Goal: Transaction & Acquisition: Download file/media

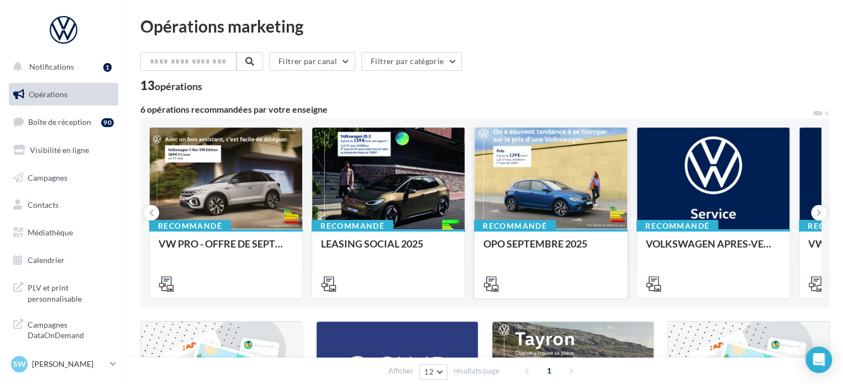
click at [538, 186] on div at bounding box center [550, 179] width 152 height 103
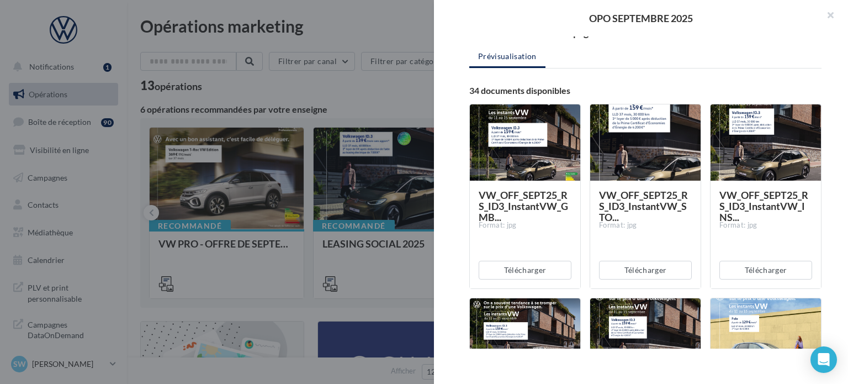
scroll to position [288, 0]
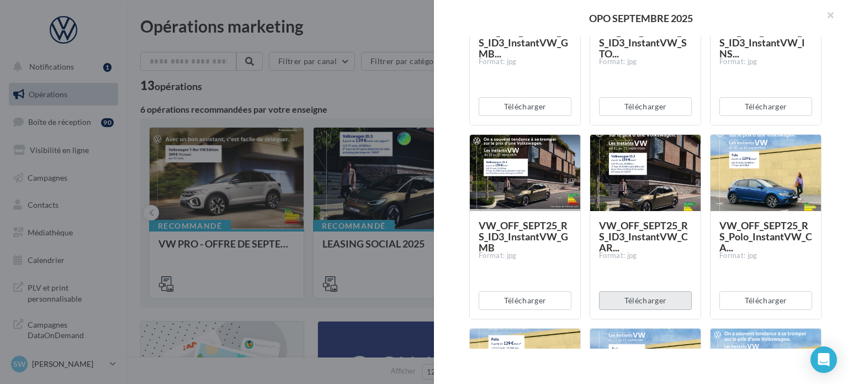
click at [641, 295] on button "Télécharger" at bounding box center [645, 300] width 93 height 19
click at [830, 192] on div "Description Non renseignée Offre du mois VN Document Documents liés à la campag…" at bounding box center [645, 192] width 423 height 312
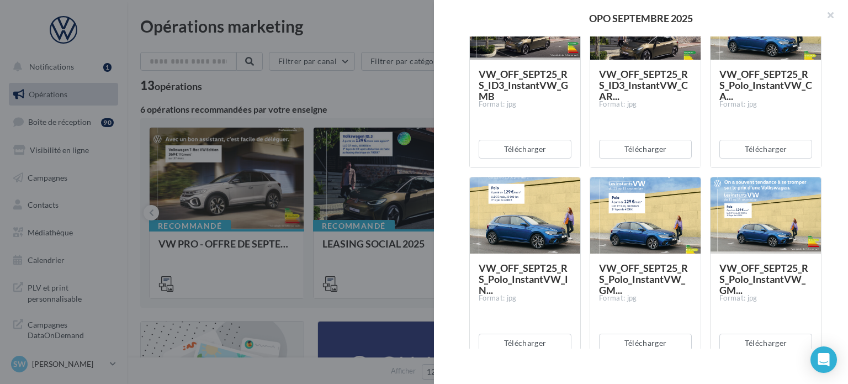
scroll to position [432, 0]
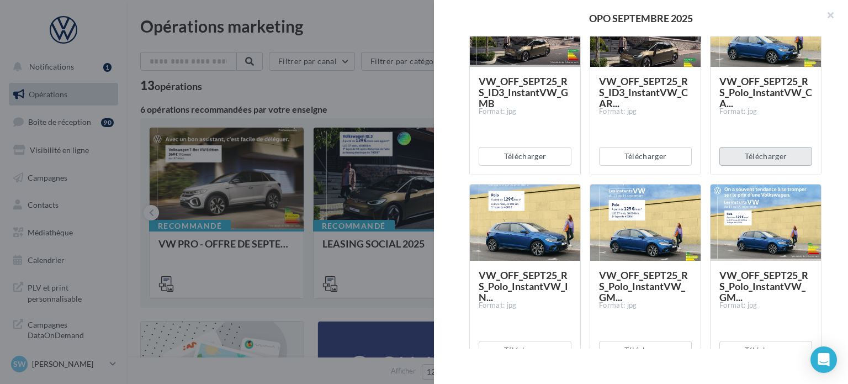
click at [759, 160] on button "Télécharger" at bounding box center [765, 156] width 93 height 19
click at [842, 121] on div "Description Non renseignée Offre du mois VN Document Documents liés à la campag…" at bounding box center [645, 192] width 423 height 312
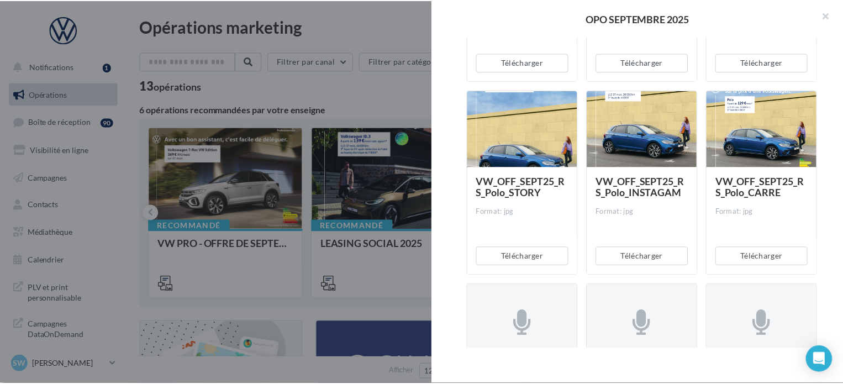
scroll to position [1882, 0]
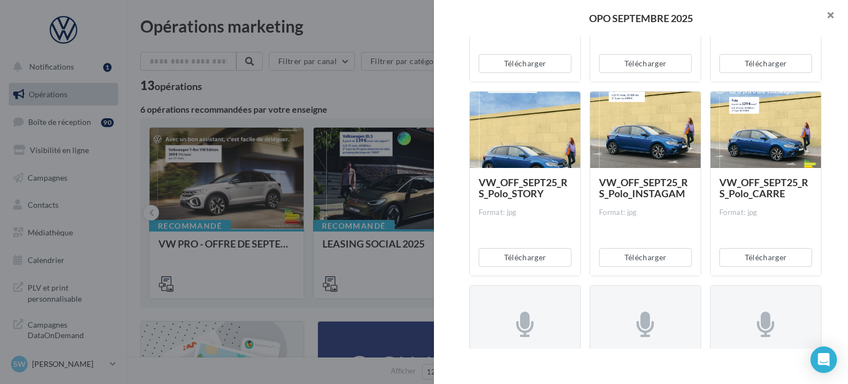
click at [830, 12] on button "button" at bounding box center [826, 16] width 44 height 33
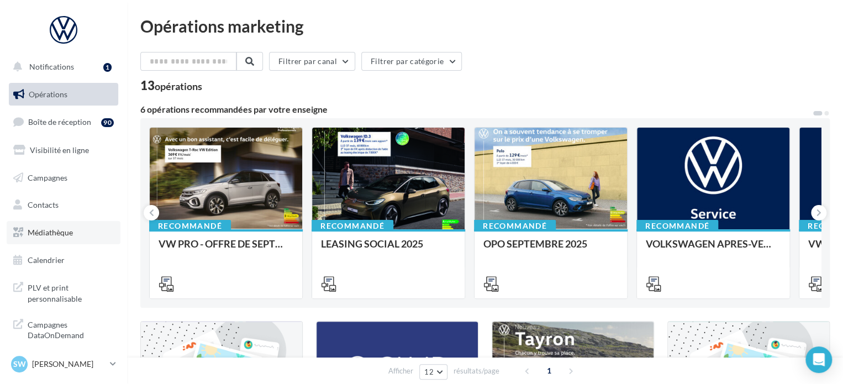
click at [53, 240] on link "Médiathèque" at bounding box center [64, 232] width 114 height 23
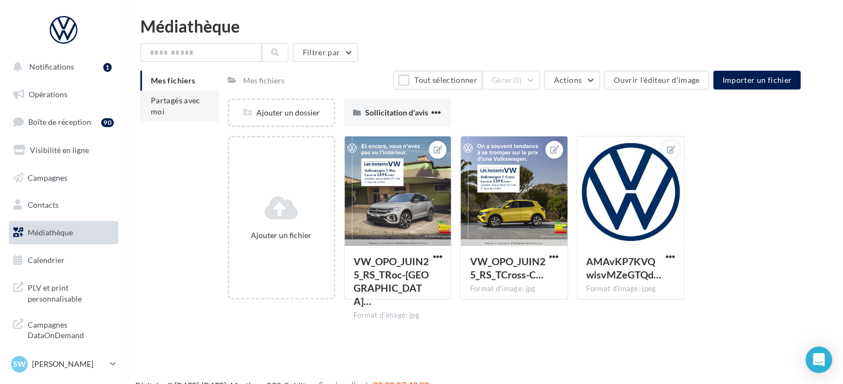
click at [182, 119] on li "Partagés avec moi" at bounding box center [179, 106] width 78 height 31
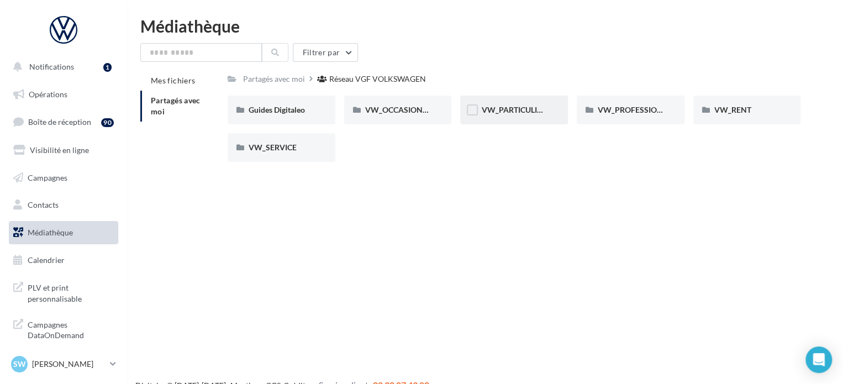
click at [502, 107] on span "VW_PARTICULIERS" at bounding box center [515, 109] width 69 height 9
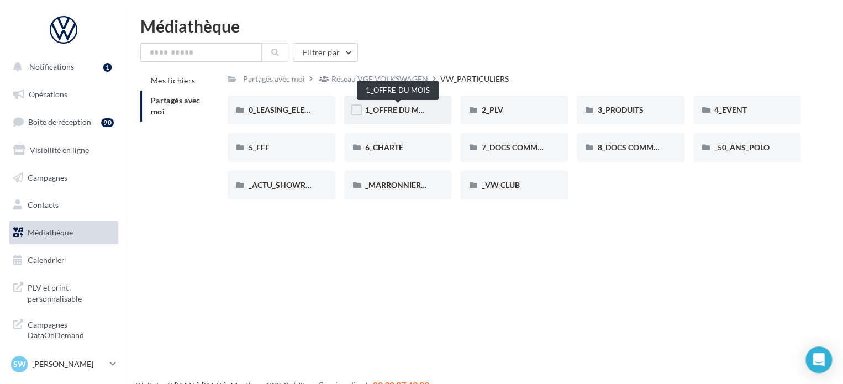
click at [399, 113] on span "1_OFFRE DU MOIS" at bounding box center [398, 109] width 66 height 9
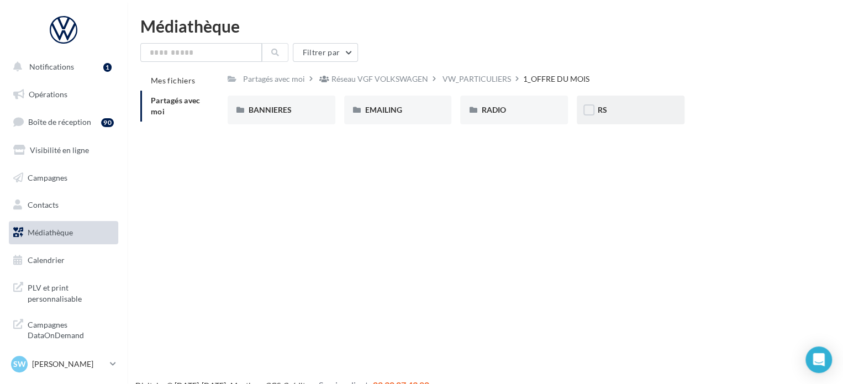
click at [621, 107] on div "RS" at bounding box center [630, 109] width 66 height 11
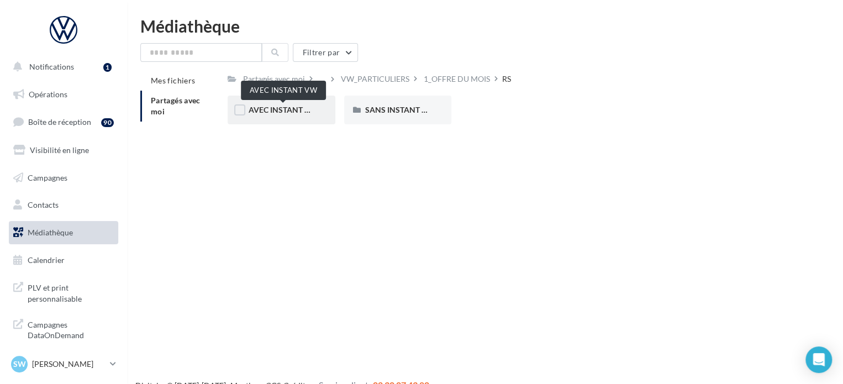
click at [284, 113] on span "AVEC INSTANT VW" at bounding box center [283, 109] width 70 height 9
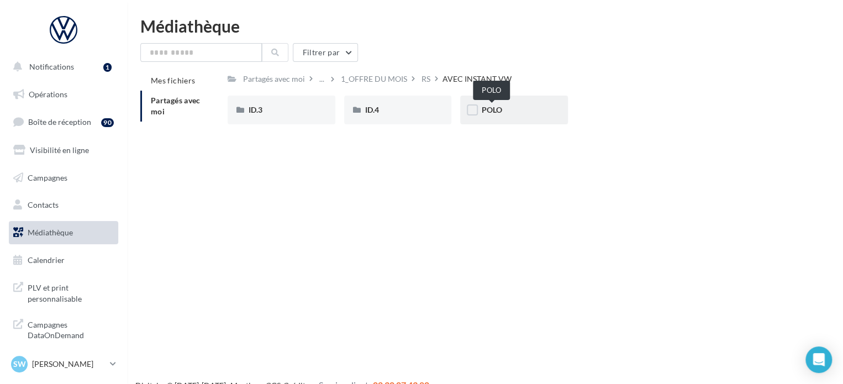
click at [502, 110] on div "POLO" at bounding box center [514, 109] width 66 height 11
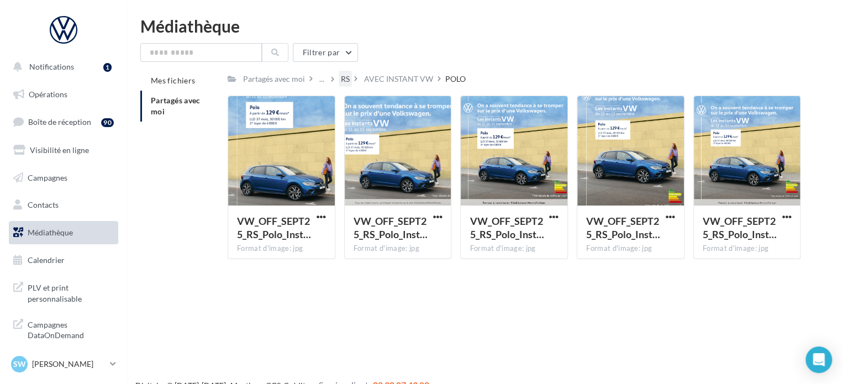
click at [341, 81] on div "RS" at bounding box center [345, 78] width 9 height 11
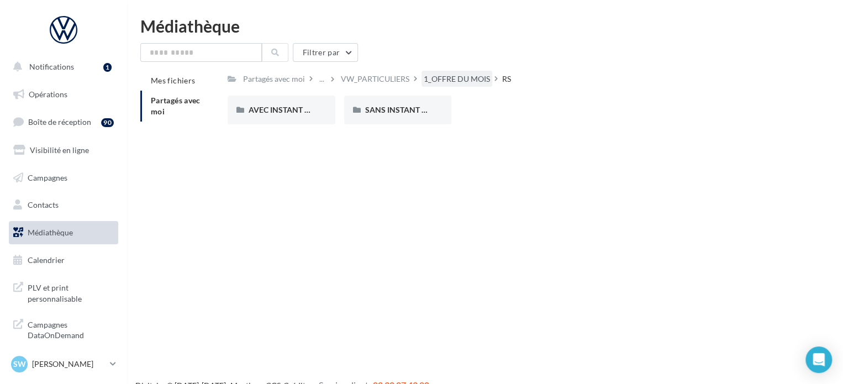
click at [441, 77] on div "1_OFFRE DU MOIS" at bounding box center [457, 78] width 66 height 11
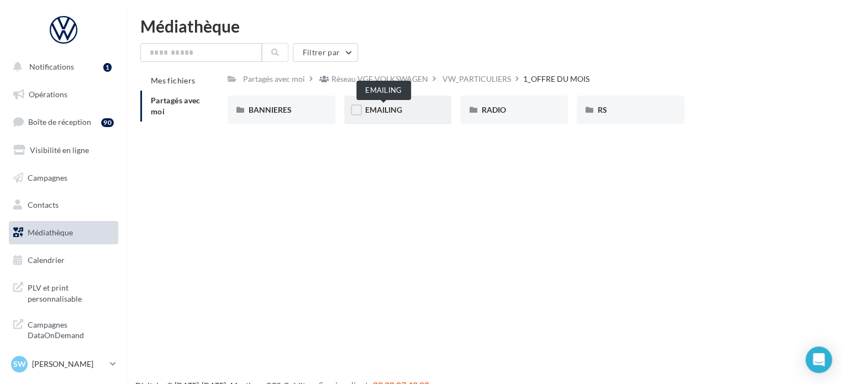
click at [391, 110] on span "EMAILING" at bounding box center [383, 109] width 37 height 9
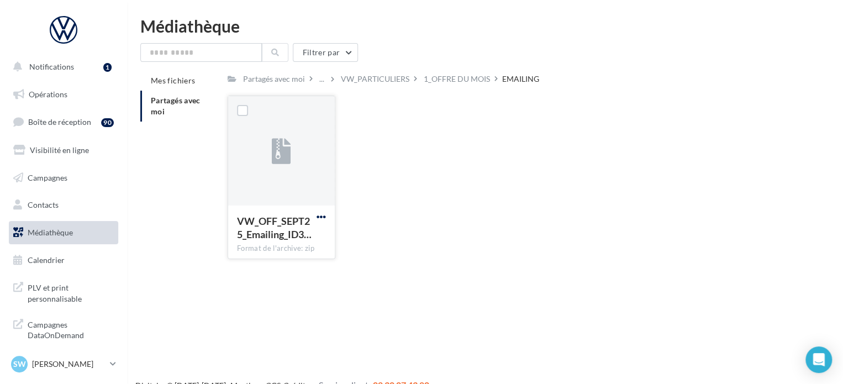
click at [320, 215] on span "button" at bounding box center [320, 216] width 9 height 9
click at [296, 240] on button "Télécharger" at bounding box center [273, 238] width 110 height 29
